Goal: Task Accomplishment & Management: Use online tool/utility

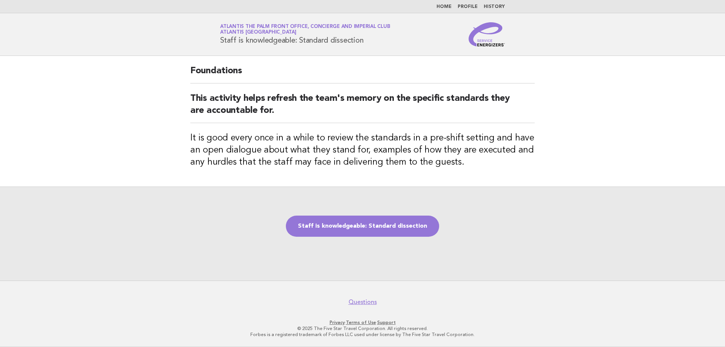
click at [369, 44] on div "Service Energizers Atlantis The Palm Front Office, Concierge and Imperial Club …" at bounding box center [363, 34] width 306 height 24
copy h1 "Staff is knowledgeable: Standard dissection"
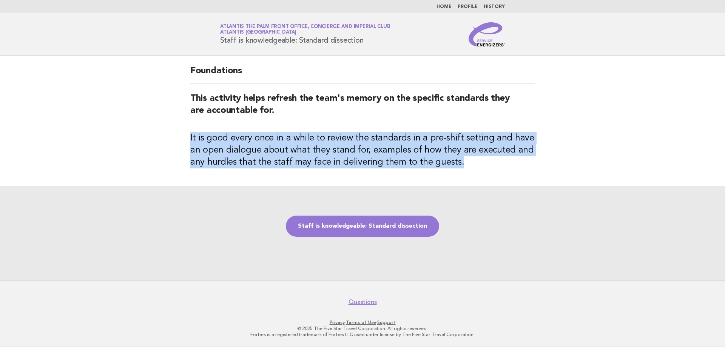
drag, startPoint x: 187, startPoint y: 141, endPoint x: 460, endPoint y: 161, distance: 273.8
click at [460, 161] on div "Foundations This activity helps refresh the team's memory on the specific stand…" at bounding box center [362, 121] width 363 height 131
copy h3 "It is good every once in a while to review the standards in a pre-shift setting…"
click at [351, 226] on link "Staff is knowledgeable: Standard dissection" at bounding box center [362, 226] width 153 height 21
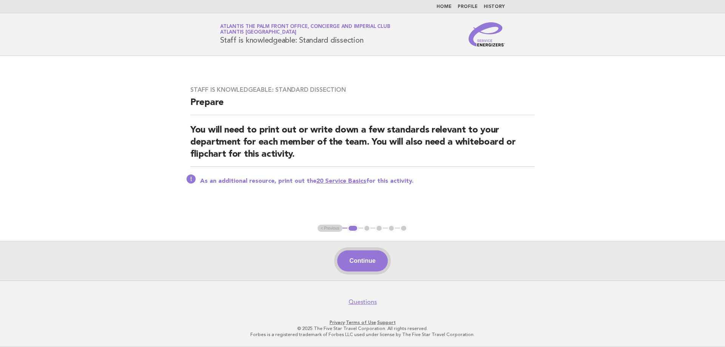
click at [360, 268] on button "Continue" at bounding box center [362, 260] width 50 height 21
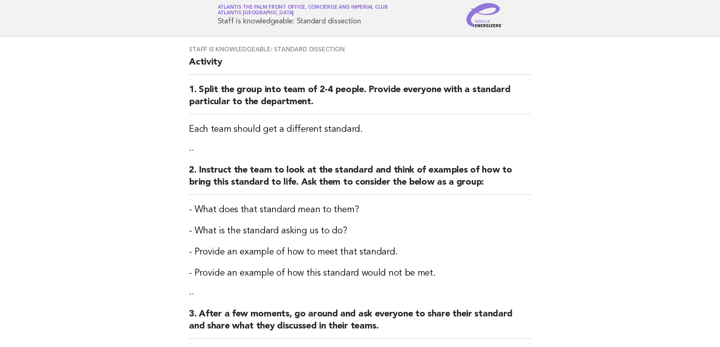
scroll to position [38, 0]
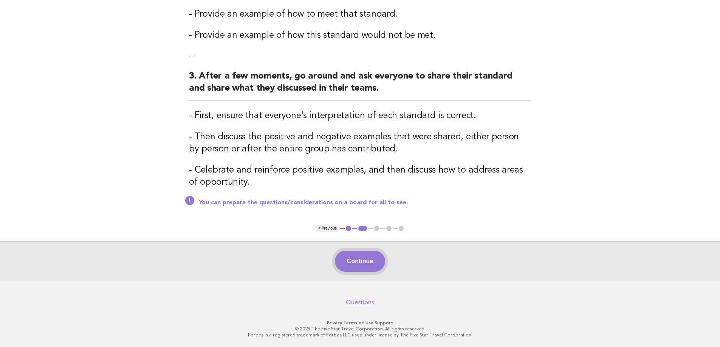
click at [355, 259] on button "Continue" at bounding box center [360, 261] width 50 height 21
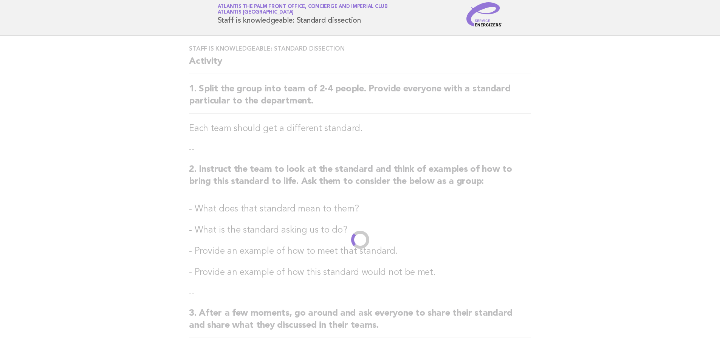
scroll to position [0, 0]
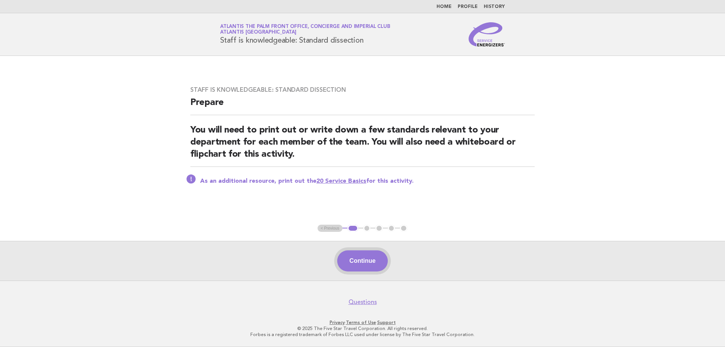
click at [349, 268] on button "Continue" at bounding box center [362, 260] width 50 height 21
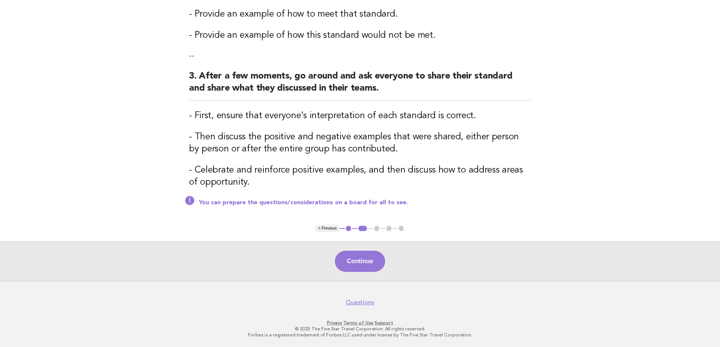
click at [363, 274] on div "Continue" at bounding box center [360, 261] width 720 height 40
click at [363, 266] on button "Continue" at bounding box center [360, 261] width 50 height 21
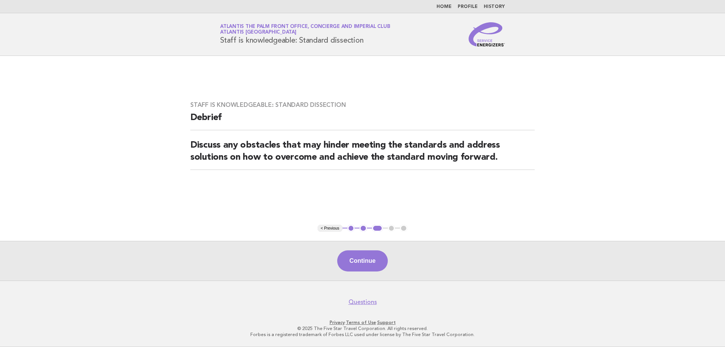
click at [358, 256] on button "Continue" at bounding box center [362, 260] width 50 height 21
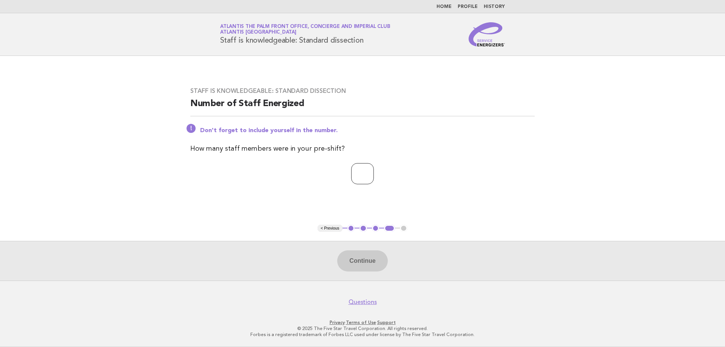
click at [353, 170] on input "number" at bounding box center [362, 173] width 23 height 21
type input "*"
click at [351, 262] on button "Continue" at bounding box center [362, 260] width 50 height 21
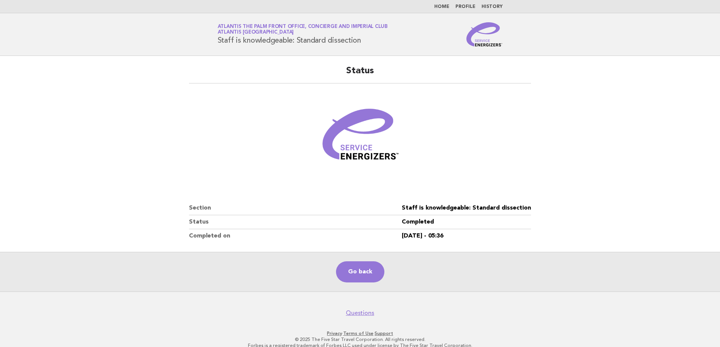
click at [592, 186] on main "Status Section Staff is knowledgeable: Standard dissection Status Completed Com…" at bounding box center [360, 174] width 720 height 236
